Goal: Transaction & Acquisition: Obtain resource

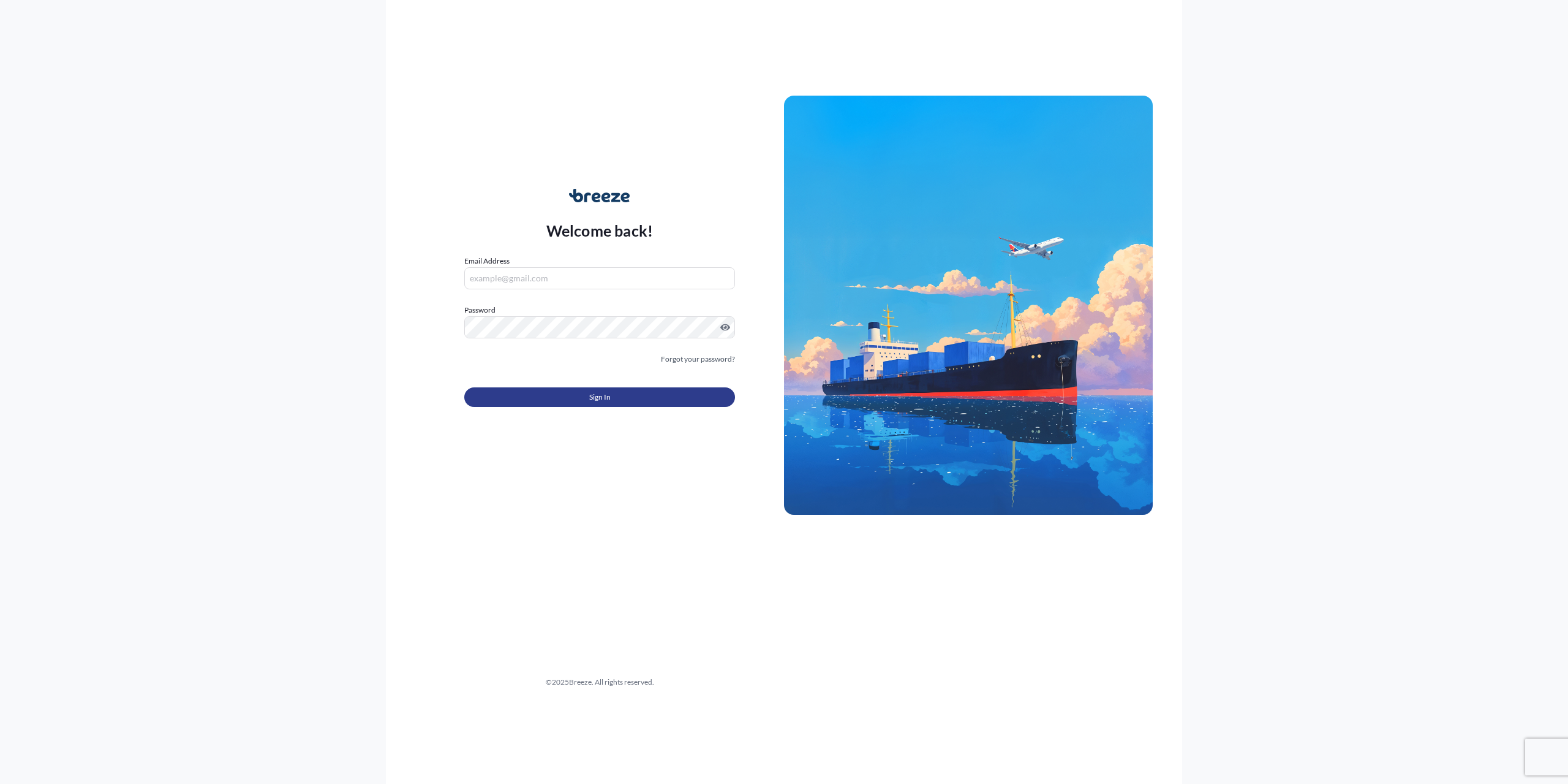
type input "[PERSON_NAME][EMAIL_ADDRESS][DOMAIN_NAME]"
click at [602, 396] on span "Sign In" at bounding box center [600, 397] width 22 height 12
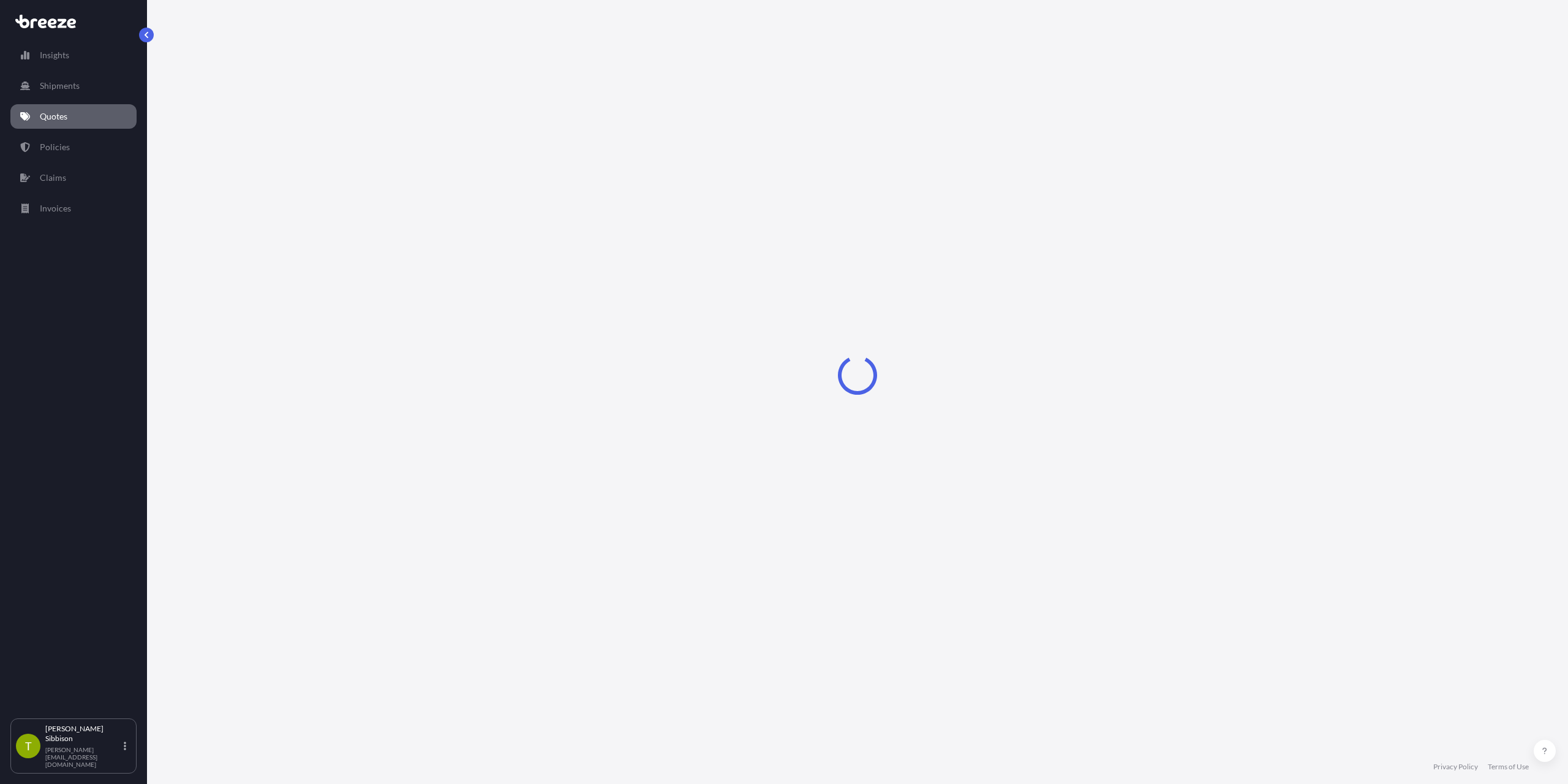
select select "Sea"
select select "Road"
select select "1"
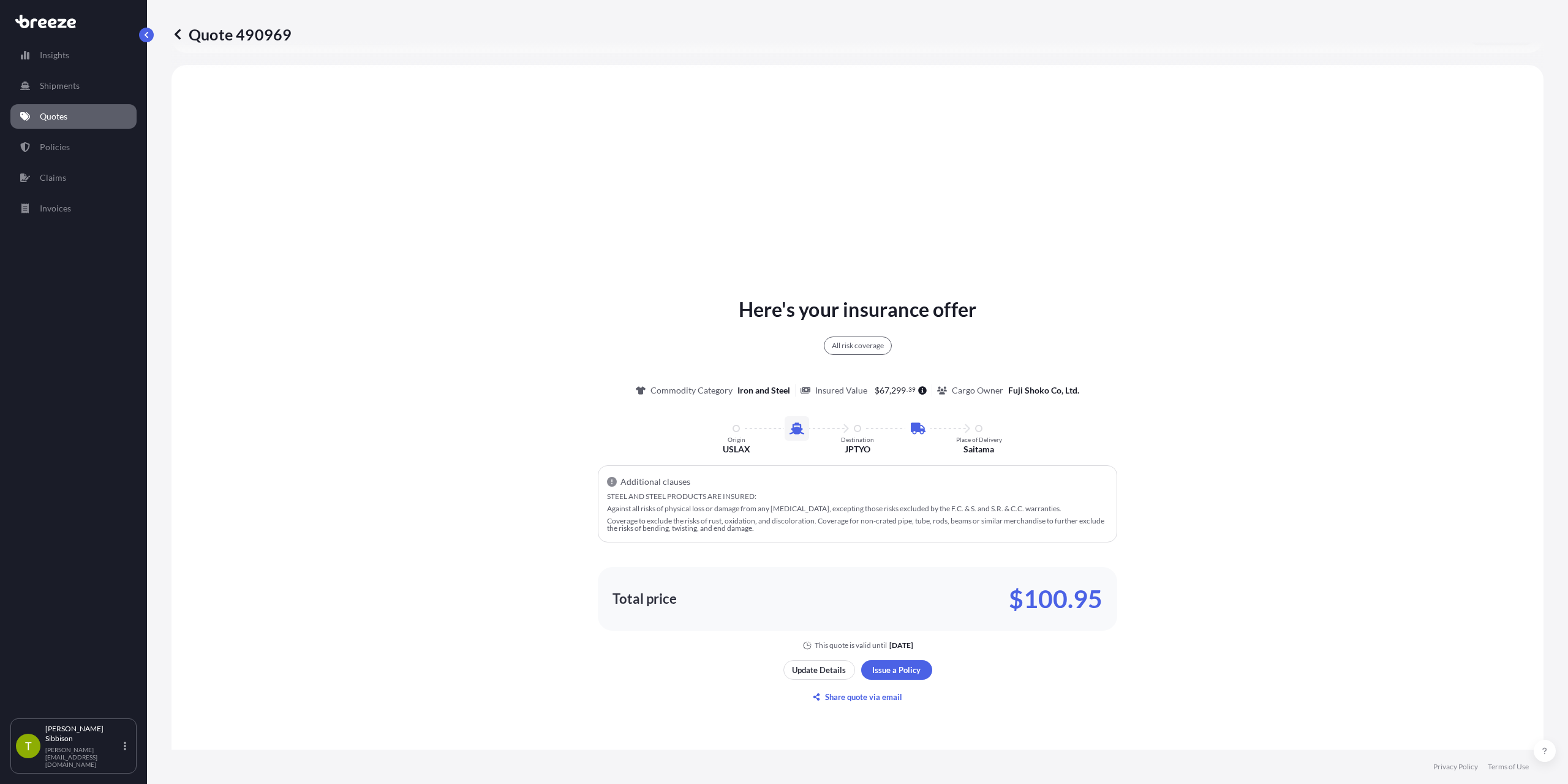
scroll to position [444, 0]
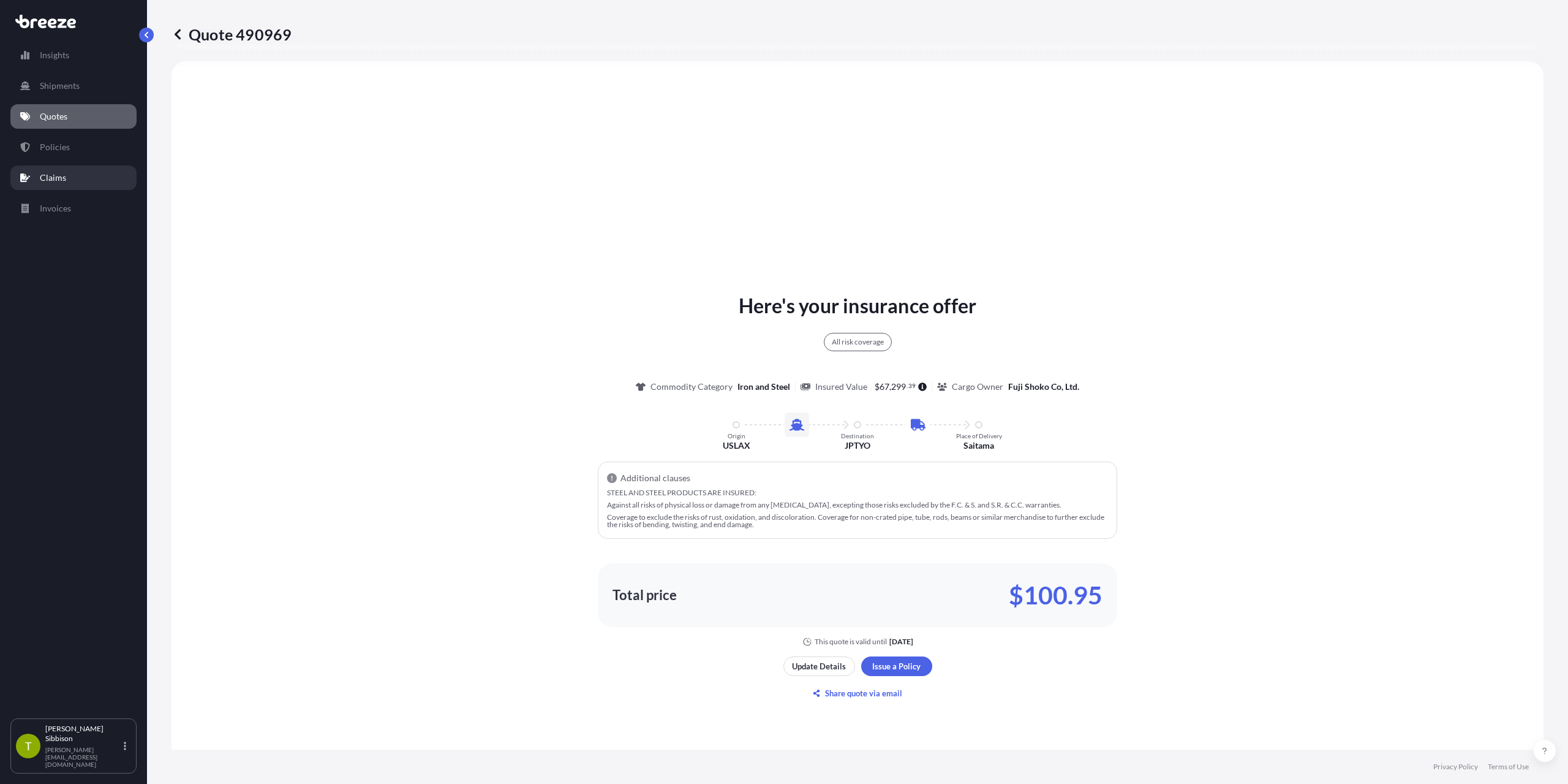
click at [65, 150] on p "Policies" at bounding box center [55, 147] width 30 height 12
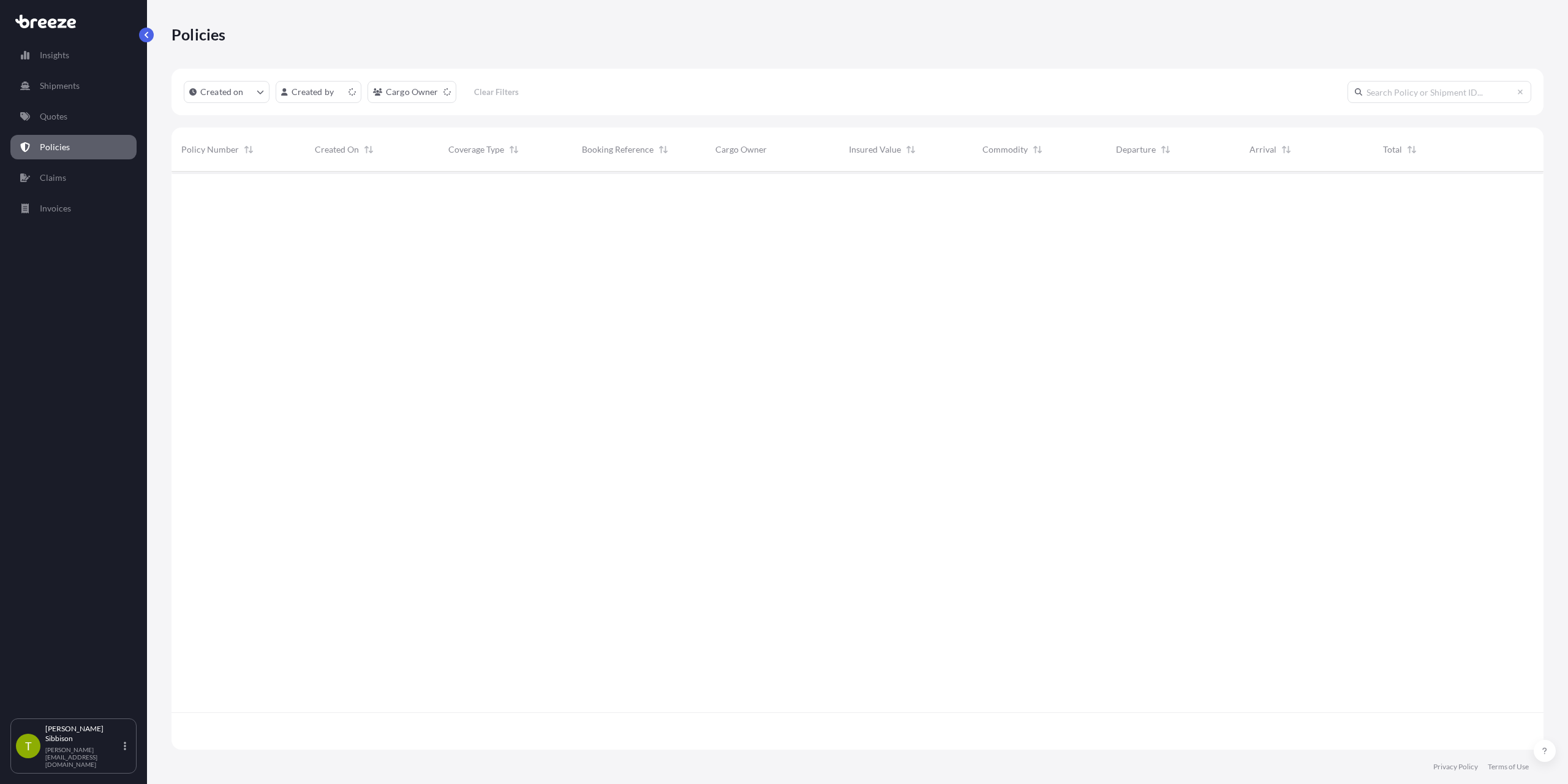
scroll to position [576, 1362]
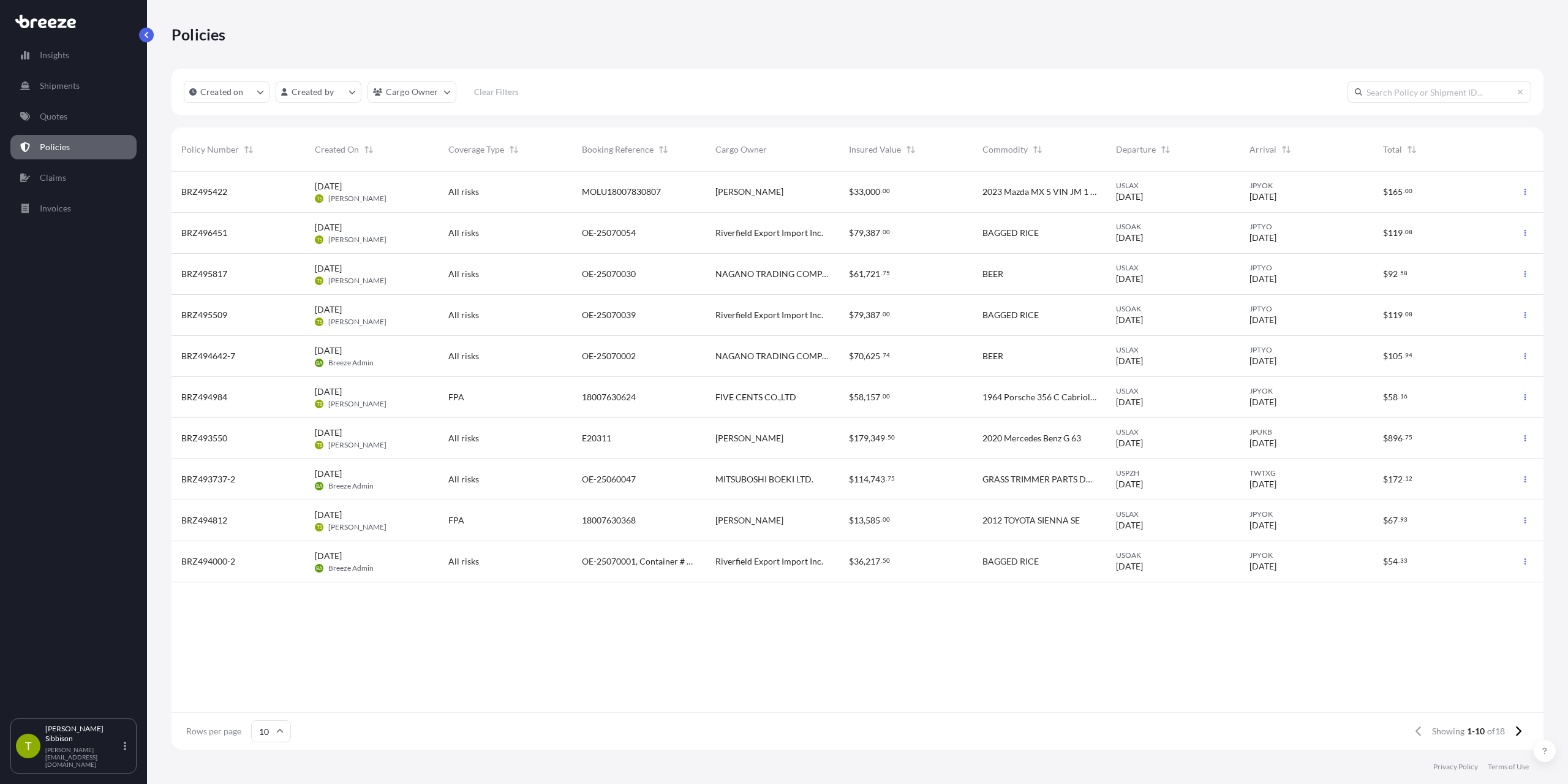
drag, startPoint x: 710, startPoint y: 650, endPoint x: 726, endPoint y: 643, distance: 17.5
click at [710, 650] on div "BRZ495422 [DATE] TS [PERSON_NAME] All risks MOLU18007830807 [PERSON_NAME] $ 33 …" at bounding box center [857, 442] width 1372 height 541
click at [1529, 234] on button "button" at bounding box center [1524, 233] width 19 height 19
click at [1495, 257] on p "Download certificate" at bounding box center [1467, 257] width 80 height 12
